Goal: Transaction & Acquisition: Purchase product/service

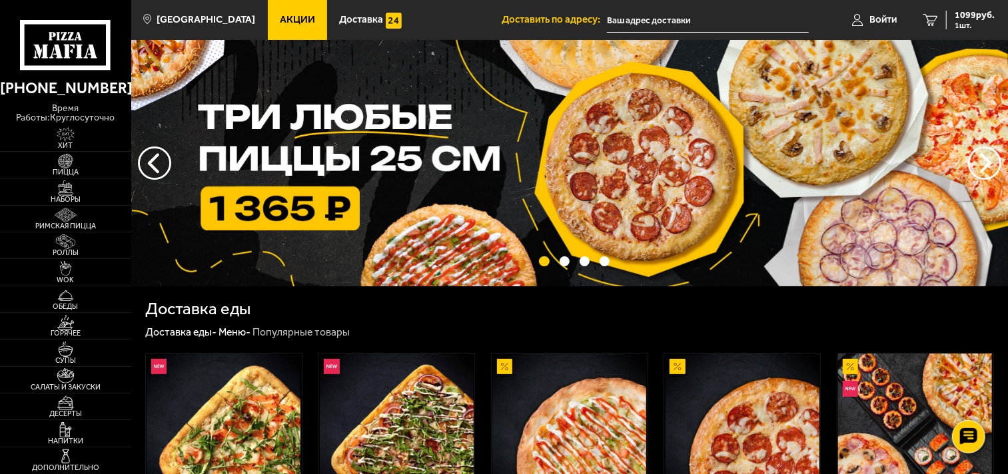
click at [285, 15] on span "Акции" at bounding box center [297, 20] width 35 height 10
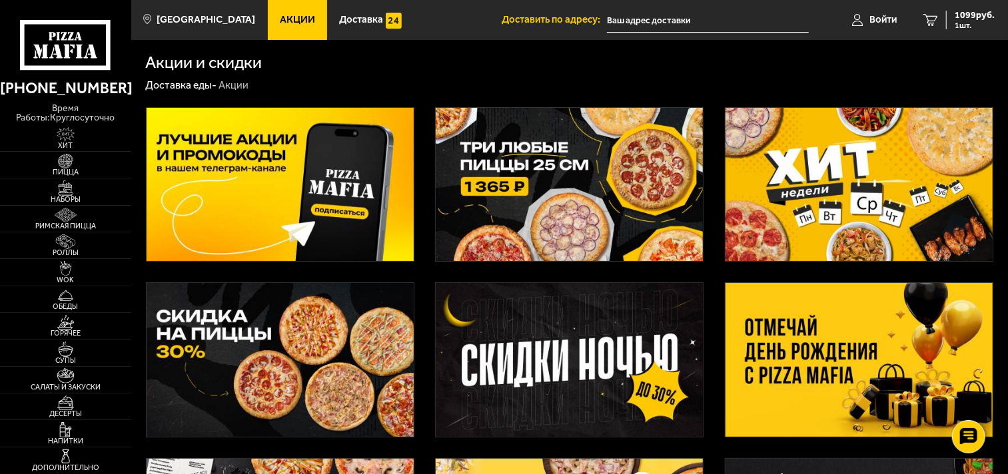
click at [522, 221] on img at bounding box center [569, 184] width 267 height 153
click at [522, 221] on div "Акции и скидки Доставка еды - Акции Подписаться О нас Отзывы Франшиза Вакансии …" at bounding box center [569, 472] width 877 height 865
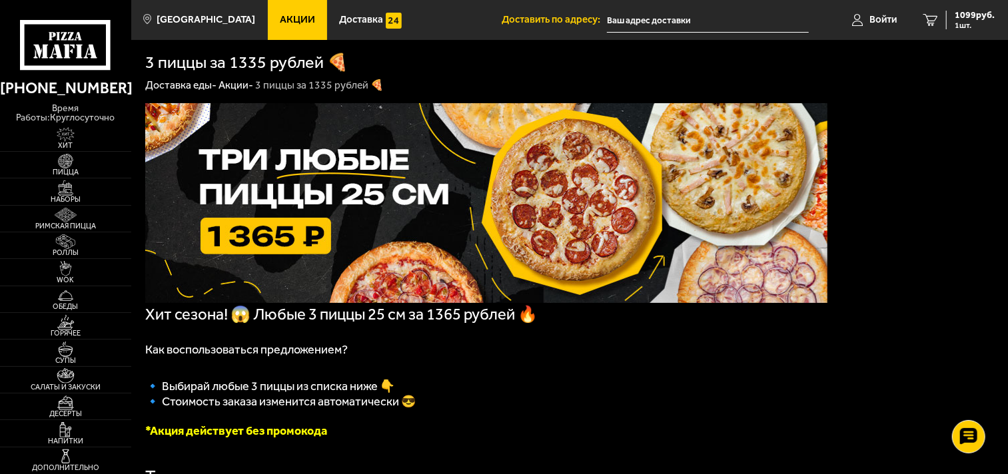
click at [653, 382] on p "🔹﻿ Выбирай любые 3 пиццы из списка ниже 👇" at bounding box center [486, 385] width 682 height 19
